Goal: Task Accomplishment & Management: Manage account settings

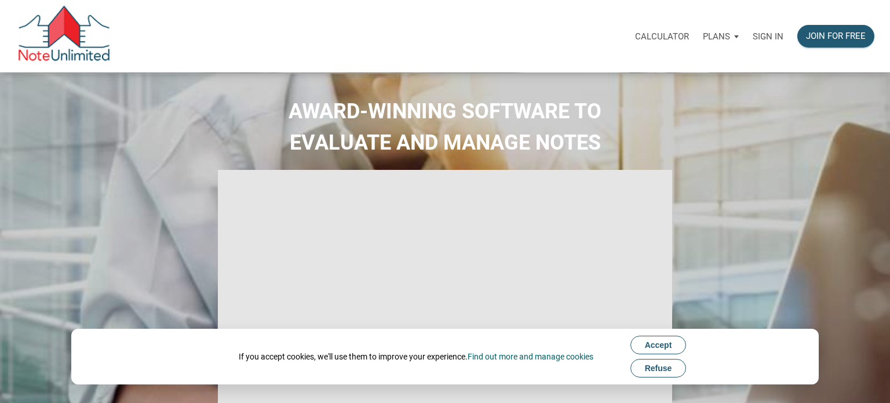
select select
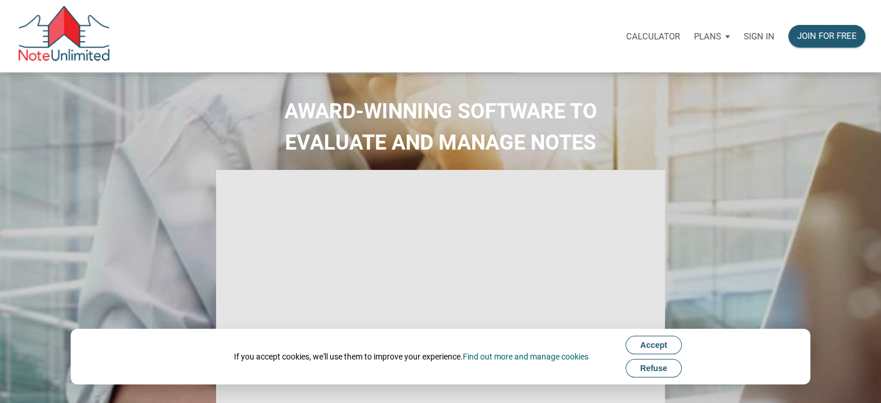
type input "Introduction to new features"
select select
click at [759, 35] on p "Sign in" at bounding box center [759, 36] width 31 height 10
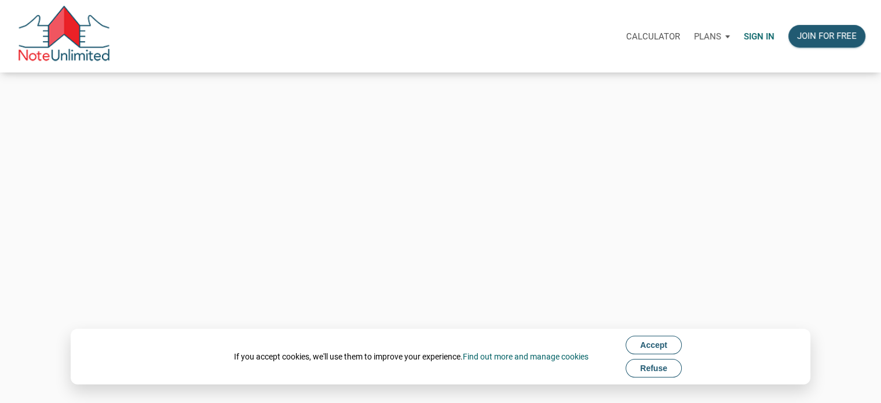
type input "[PERSON_NAME][EMAIL_ADDRESS][DOMAIN_NAME]"
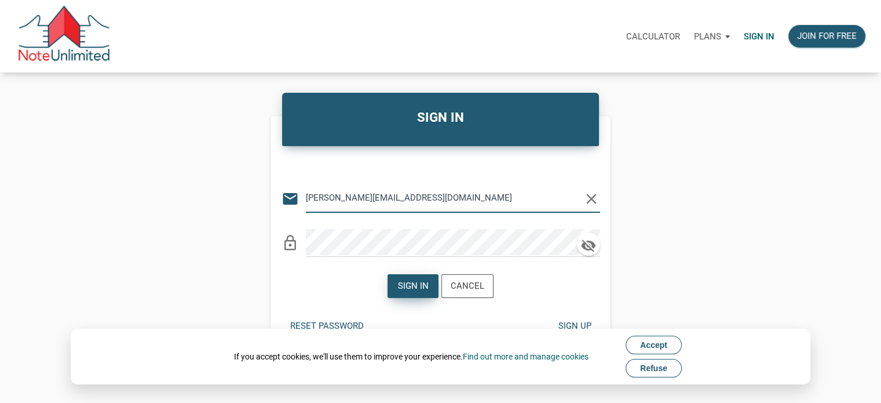
click at [408, 290] on div "Sign in" at bounding box center [413, 285] width 31 height 13
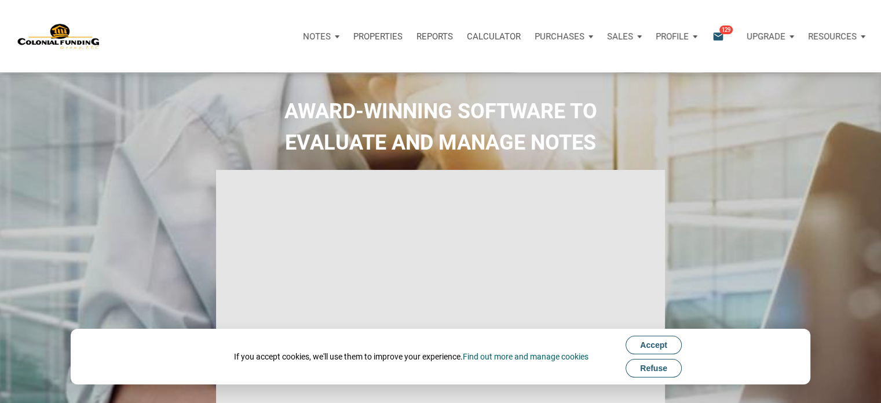
type input "Introduction to new features"
select select
click at [721, 34] on icon "email" at bounding box center [718, 36] width 14 height 13
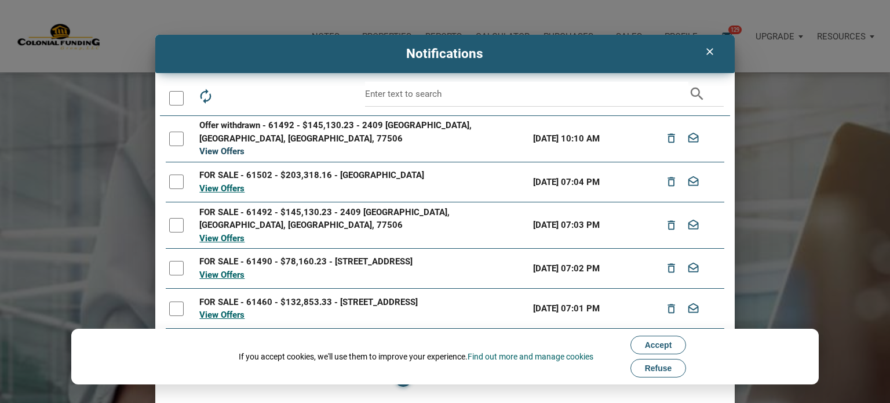
click at [220, 146] on link "View Offers" at bounding box center [221, 151] width 45 height 10
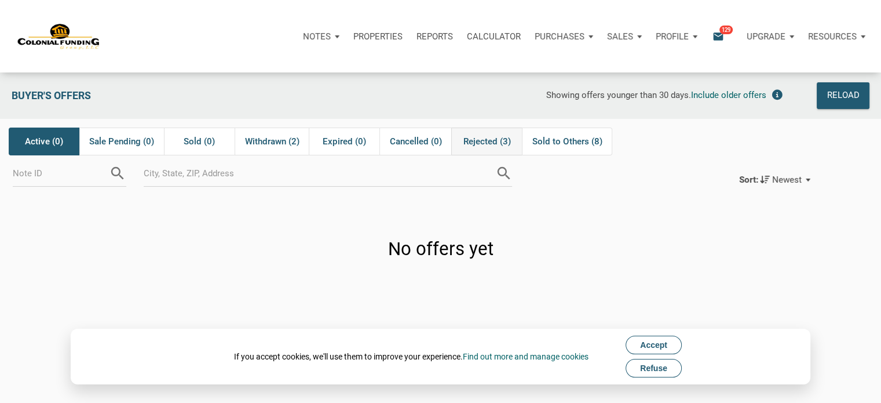
click at [499, 140] on span "Rejected (3)" at bounding box center [487, 141] width 48 height 14
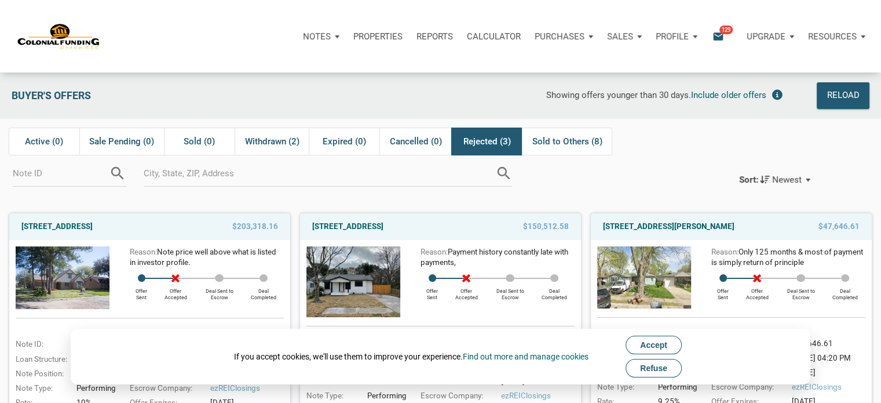
click at [667, 368] on span "Refuse" at bounding box center [653, 367] width 27 height 9
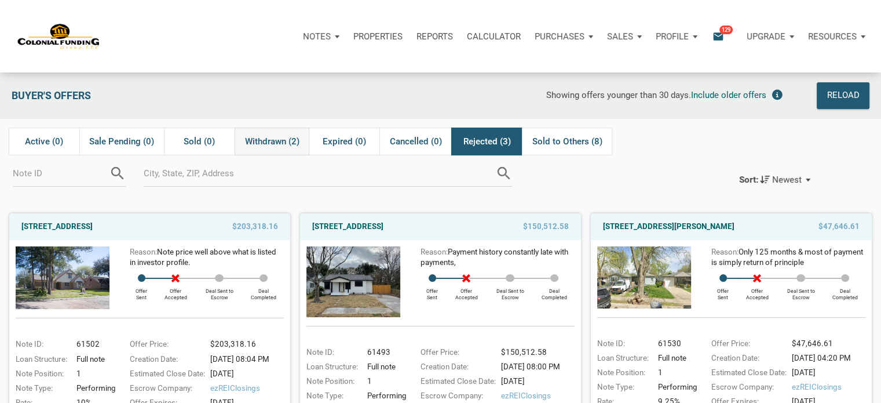
click at [271, 147] on span "Withdrawn (2)" at bounding box center [272, 141] width 54 height 14
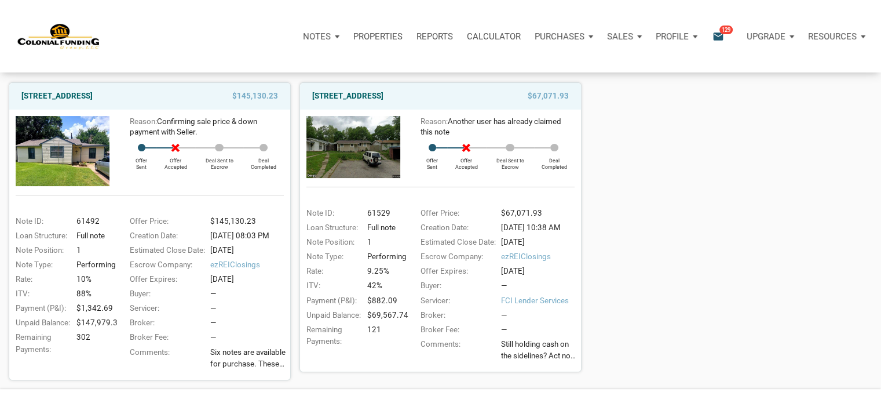
scroll to position [162, 0]
